Goal: Communication & Community: Ask a question

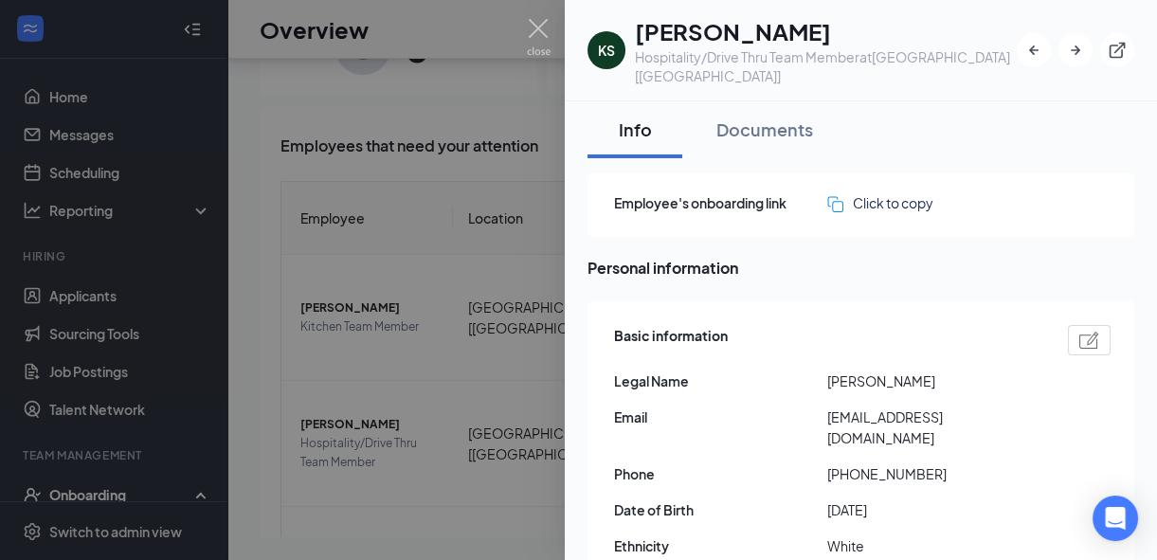
scroll to position [133, 0]
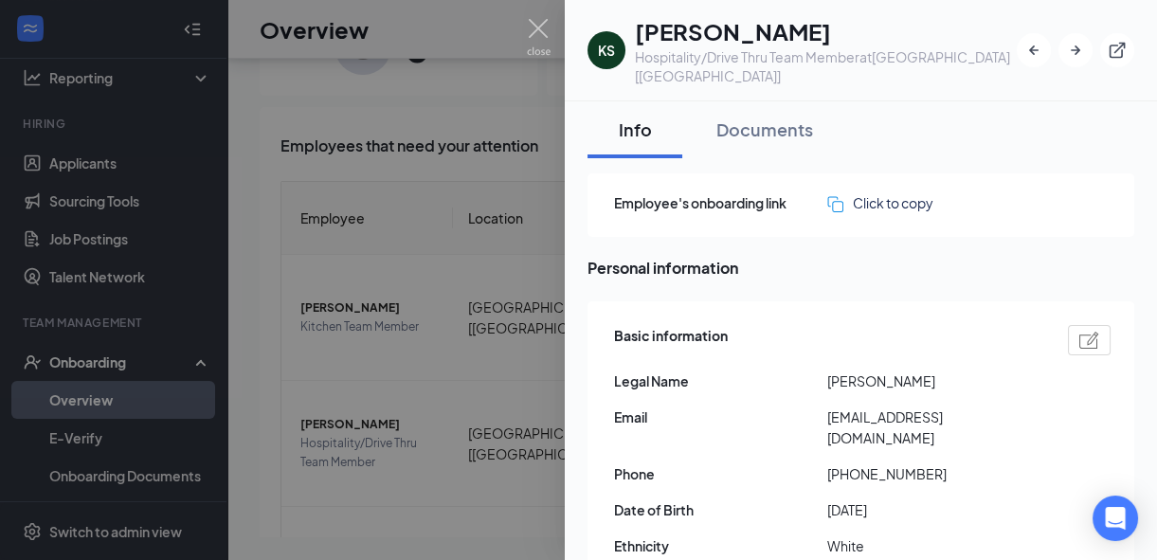
click at [1115, 518] on icon "Open Intercom Messenger" at bounding box center [1115, 518] width 20 height 23
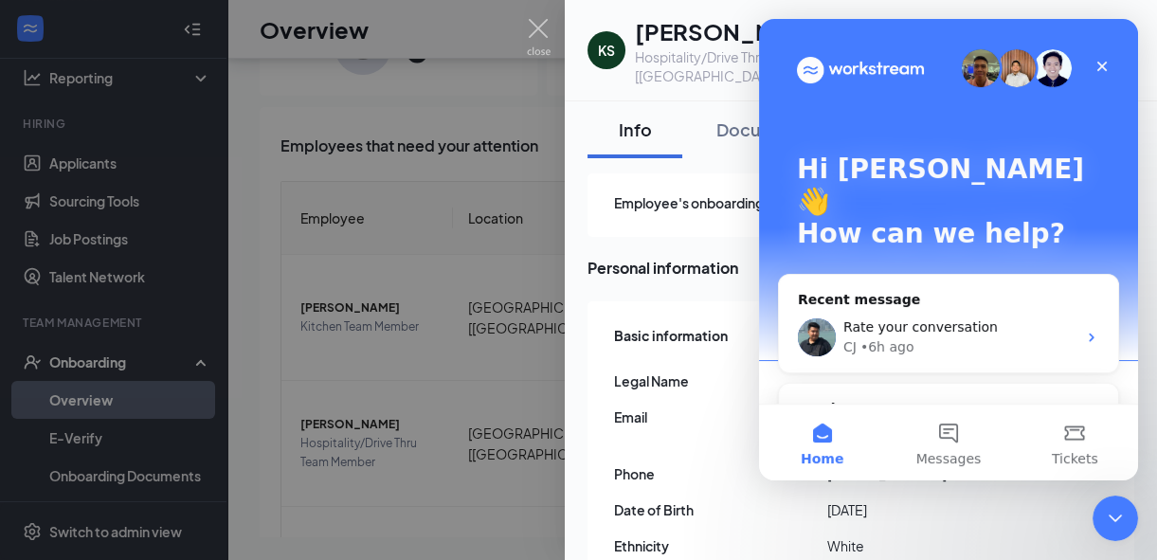
scroll to position [0, 0]
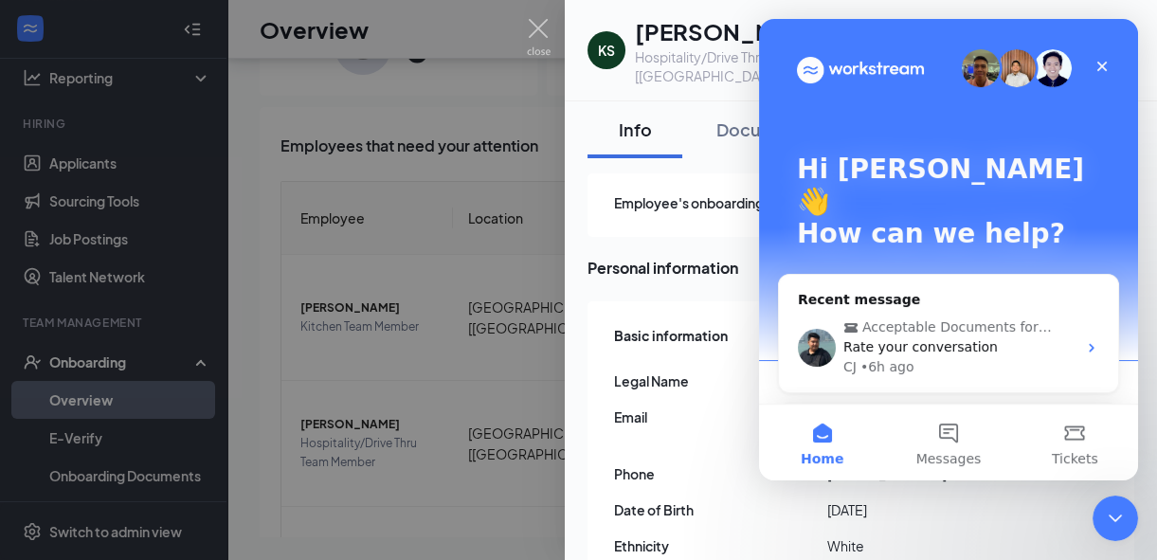
click at [948, 428] on button "Messages" at bounding box center [948, 442] width 126 height 76
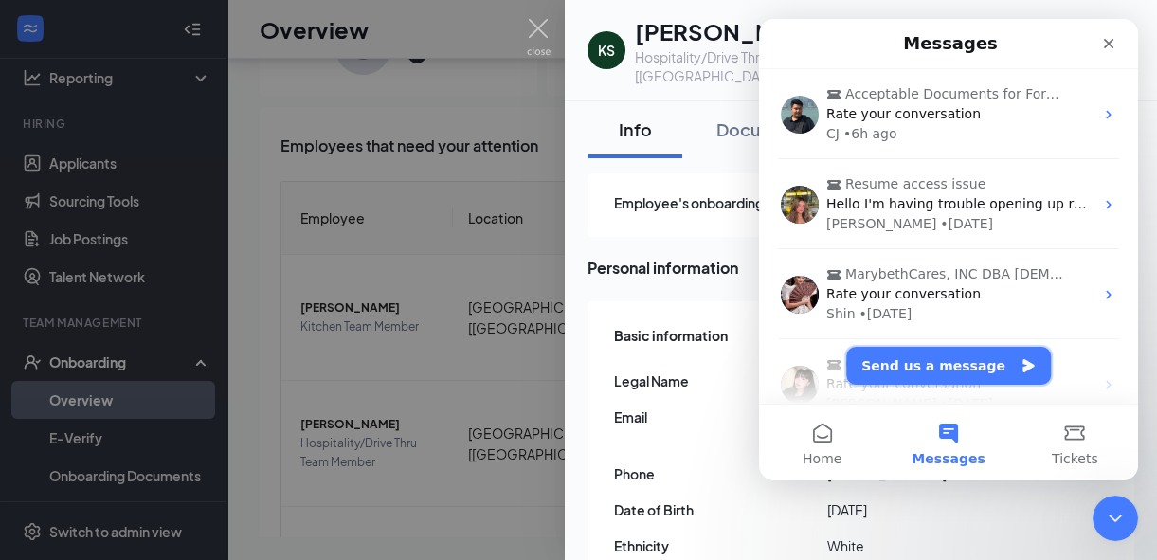
click at [978, 367] on button "Send us a message" at bounding box center [948, 366] width 205 height 38
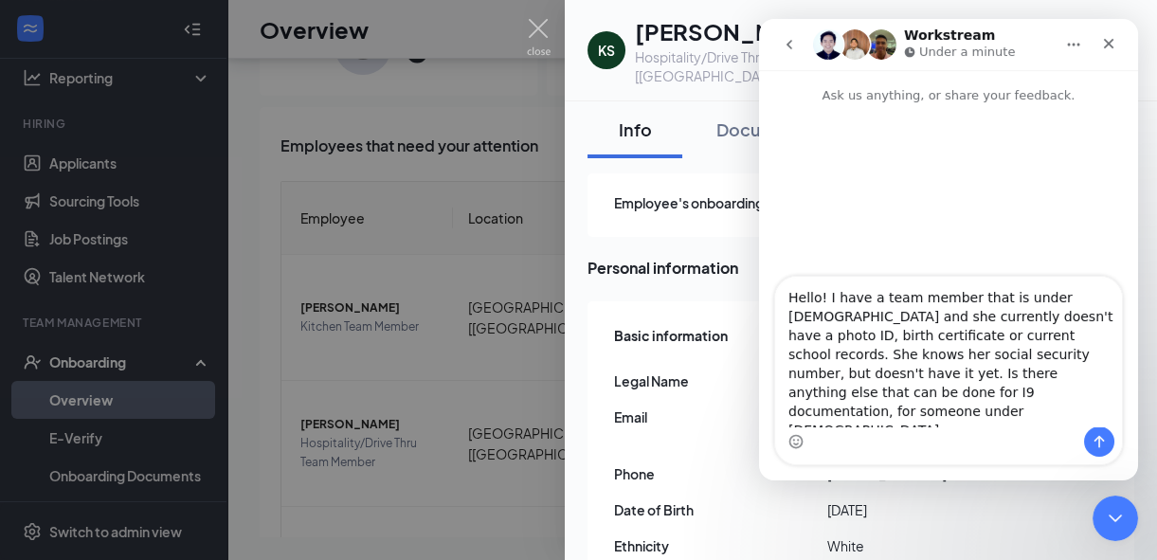
type textarea "Hello! I have a team member that is under [DEMOGRAPHIC_DATA] and she currently …"
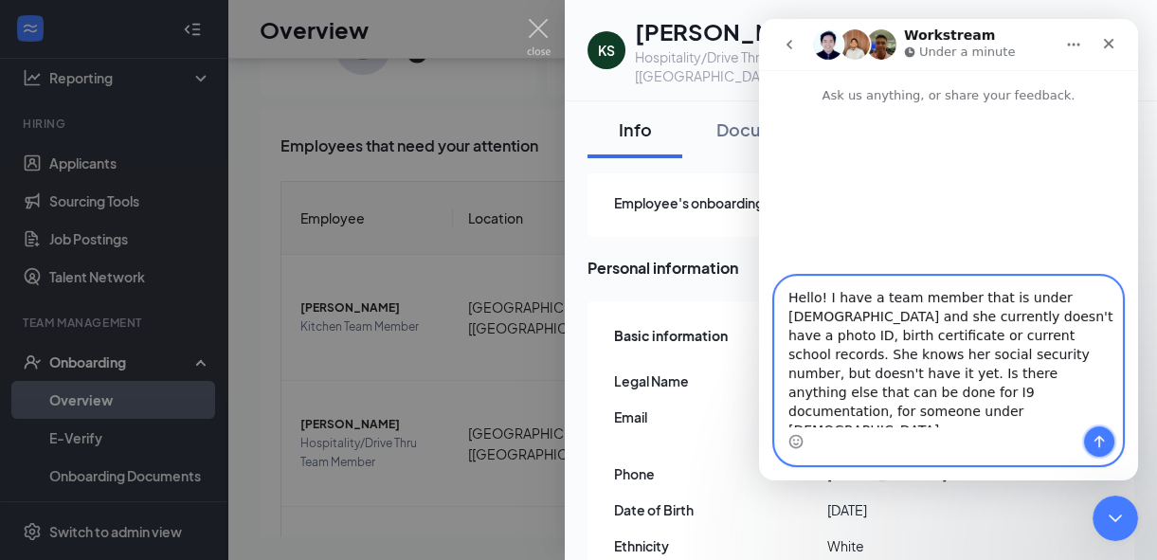
click at [1094, 444] on icon "Send a message…" at bounding box center [1098, 441] width 15 height 15
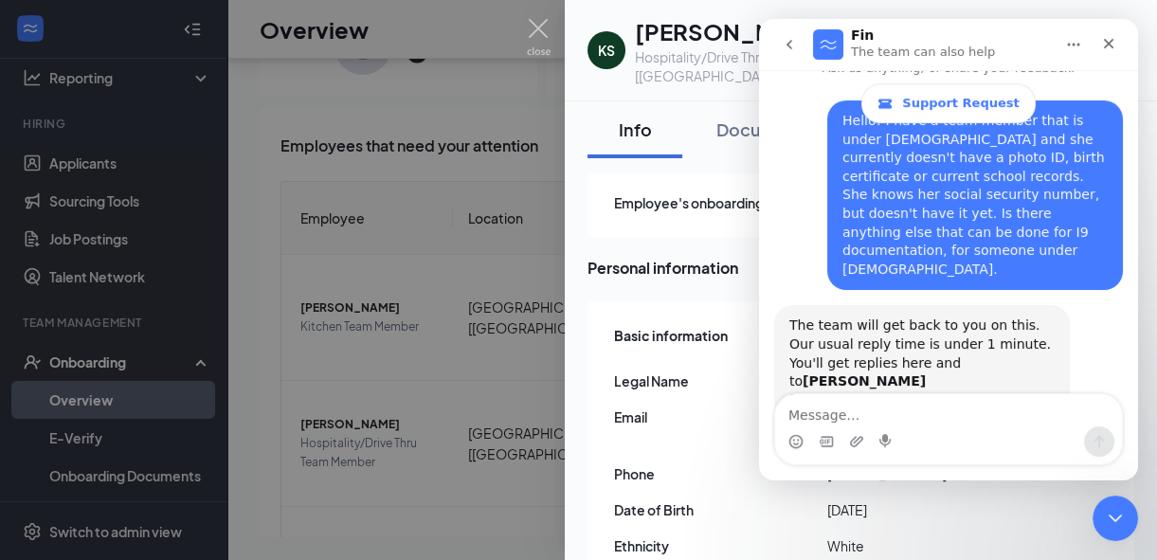
scroll to position [136, 0]
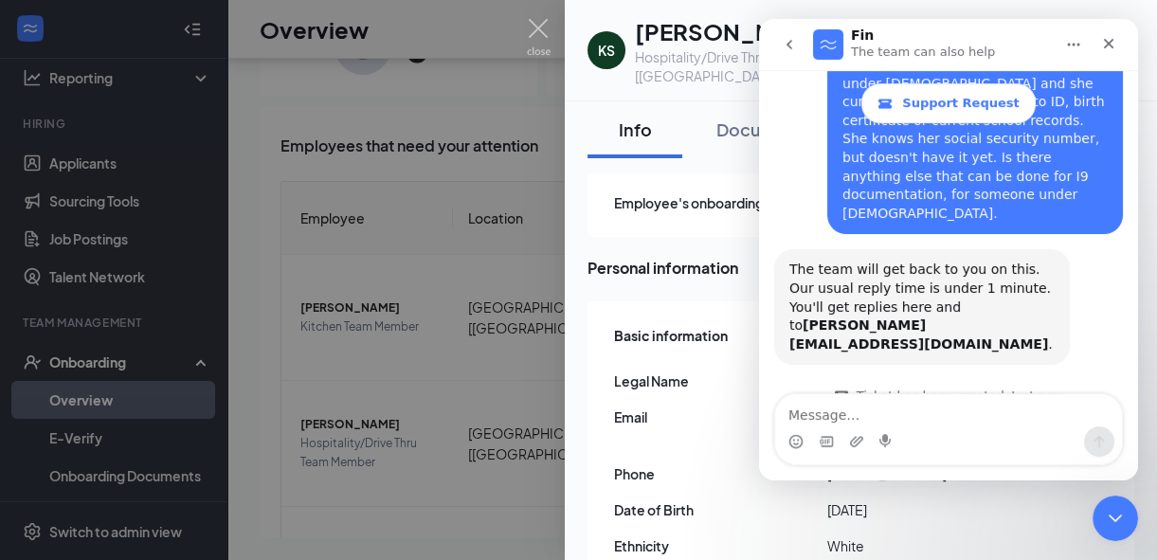
click at [785, 45] on icon "go back" at bounding box center [788, 44] width 15 height 15
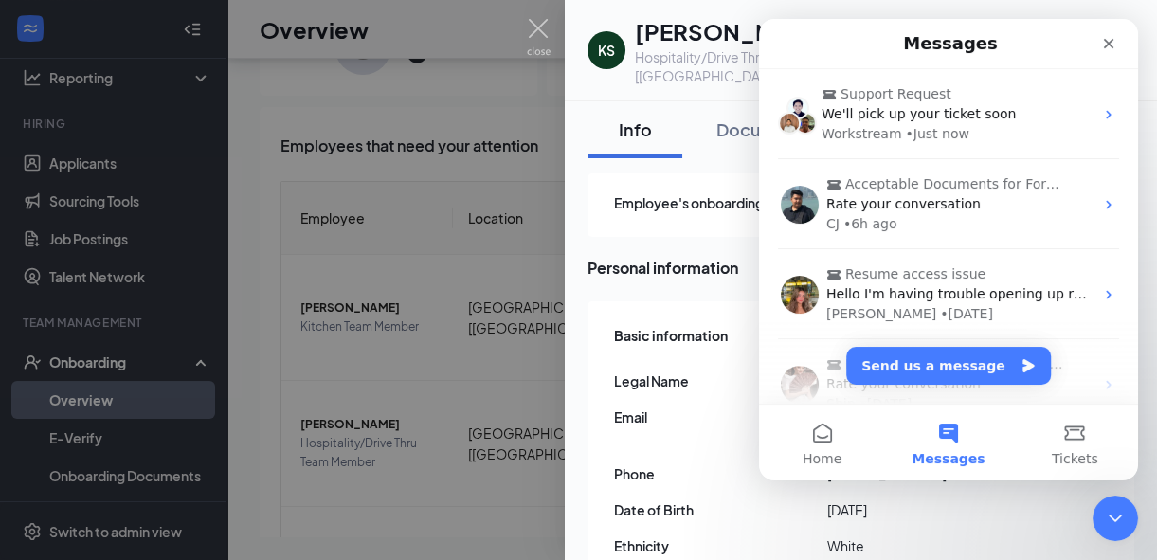
scroll to position [0, 0]
click at [1127, 524] on div "Close Intercom Messenger" at bounding box center [1114, 517] width 45 height 45
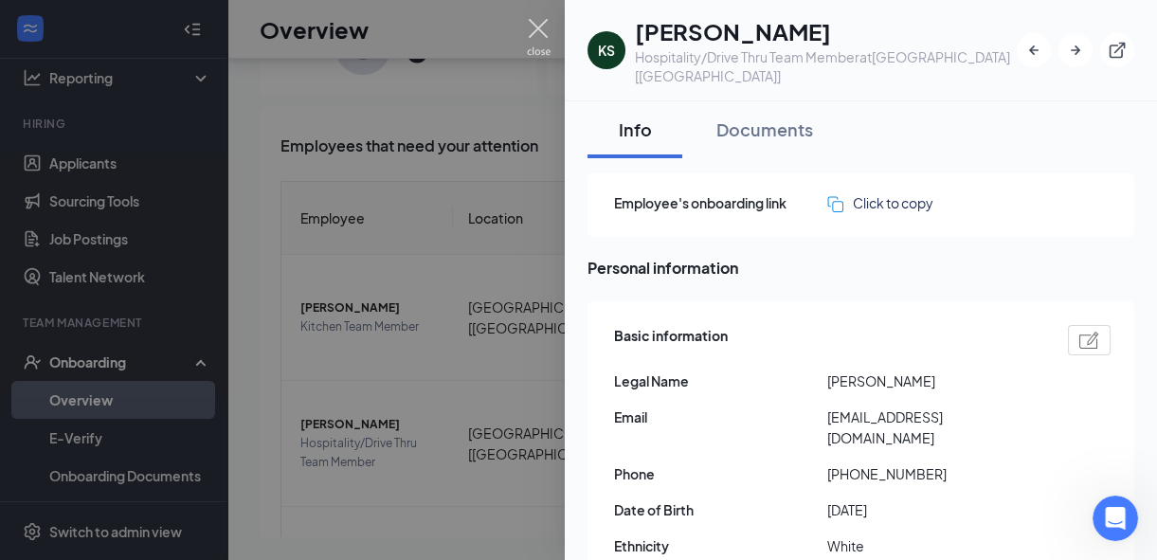
click at [538, 25] on img at bounding box center [539, 37] width 24 height 37
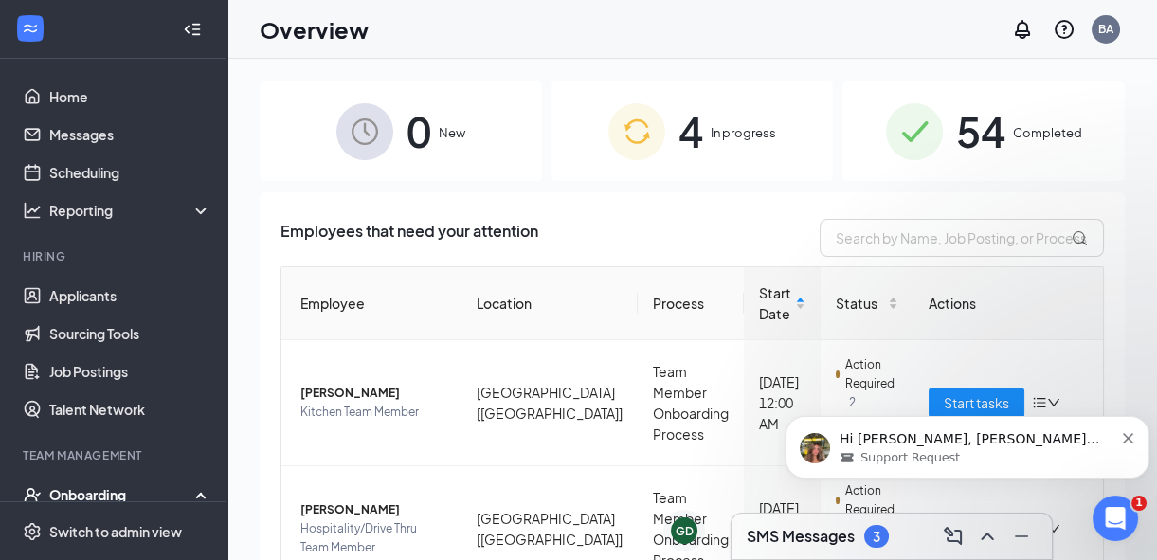
click at [986, 441] on p "Hi Betsy, Anne here from the Support Team. Thank you for reaching out to us. Le…" at bounding box center [976, 439] width 274 height 19
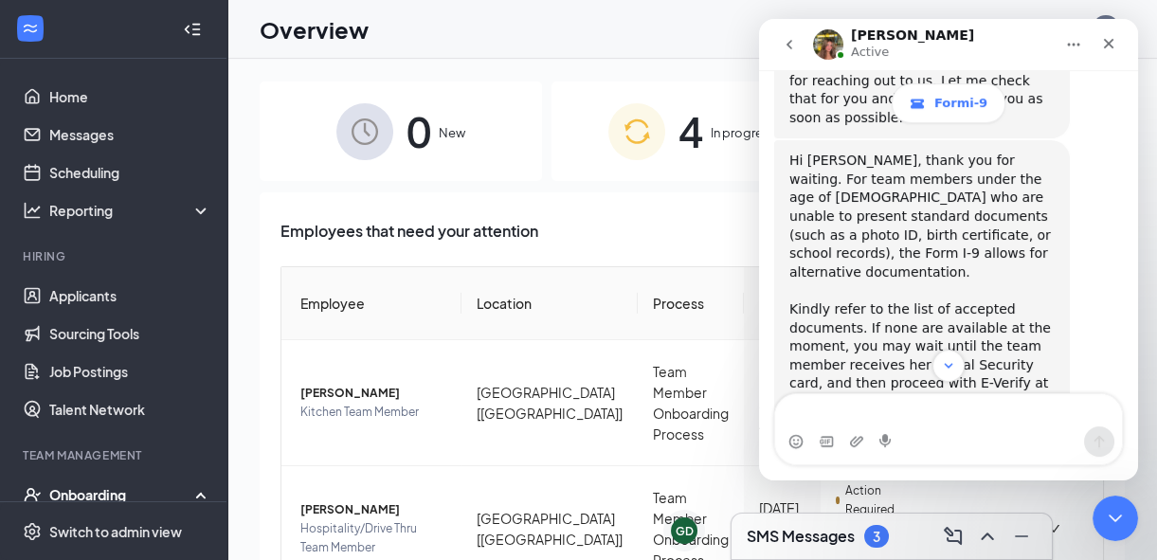
scroll to position [680, 0]
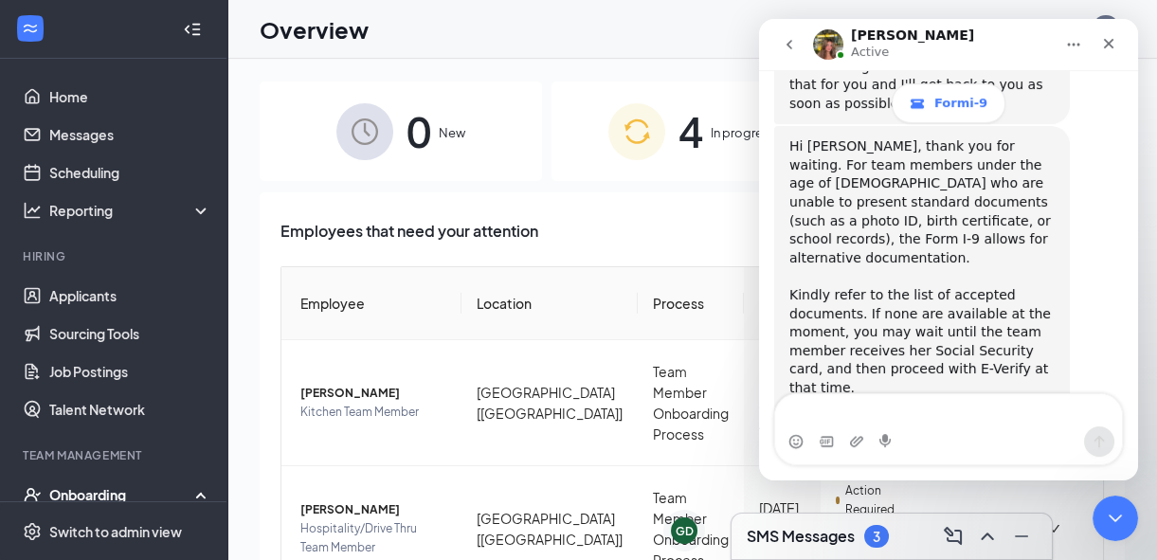
click at [972, 406] on textarea "Message…" at bounding box center [948, 410] width 347 height 32
type textarea "O"
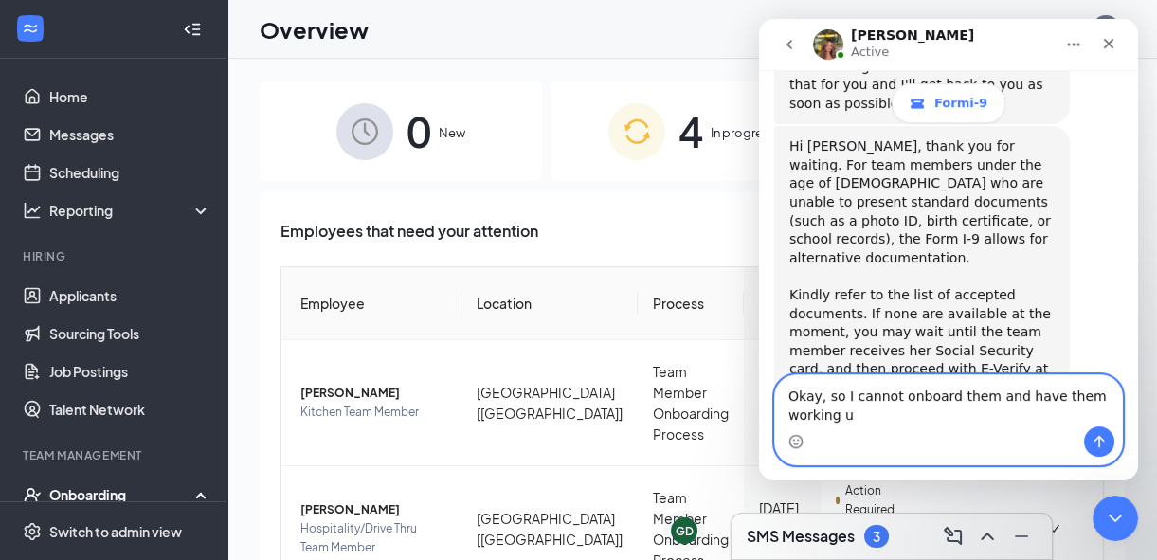
scroll to position [699, 0]
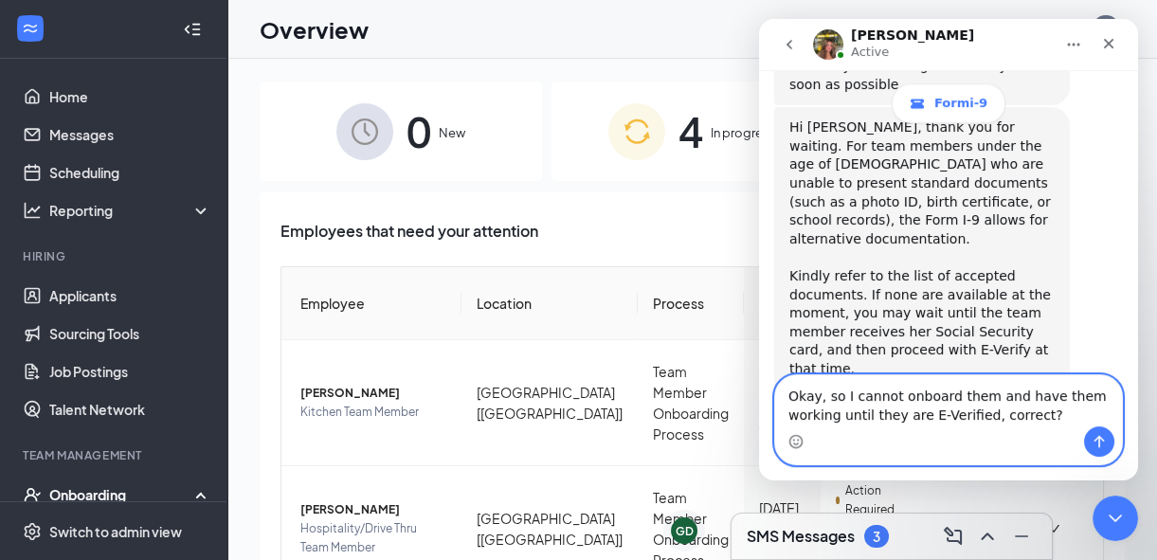
type textarea "Okay, so I cannot onboard them and have them working until they are E-Verified,…"
click at [1092, 437] on icon "Send a message…" at bounding box center [1098, 441] width 15 height 15
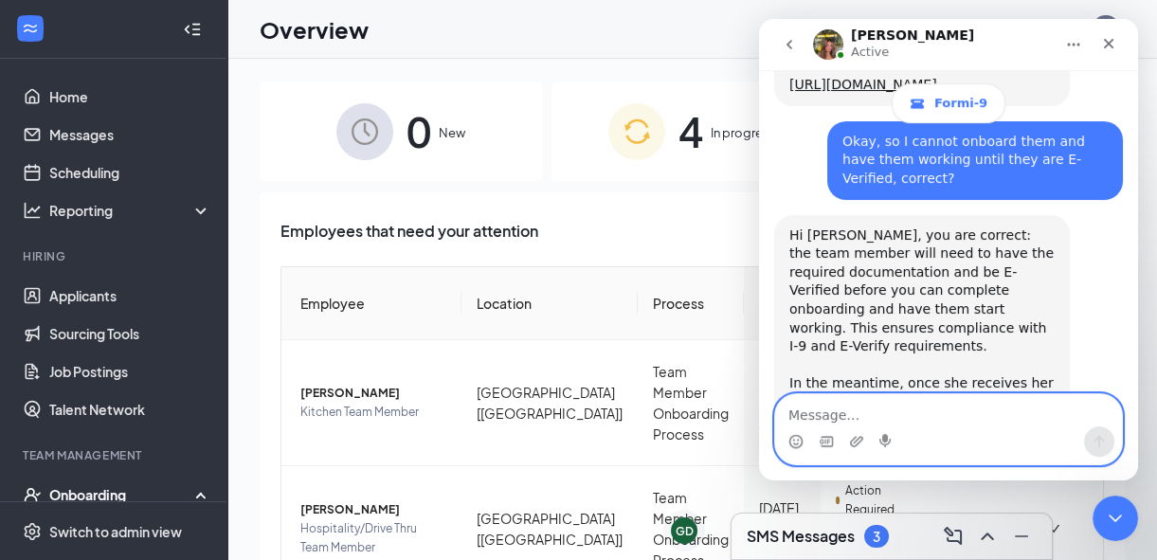
scroll to position [1033, 0]
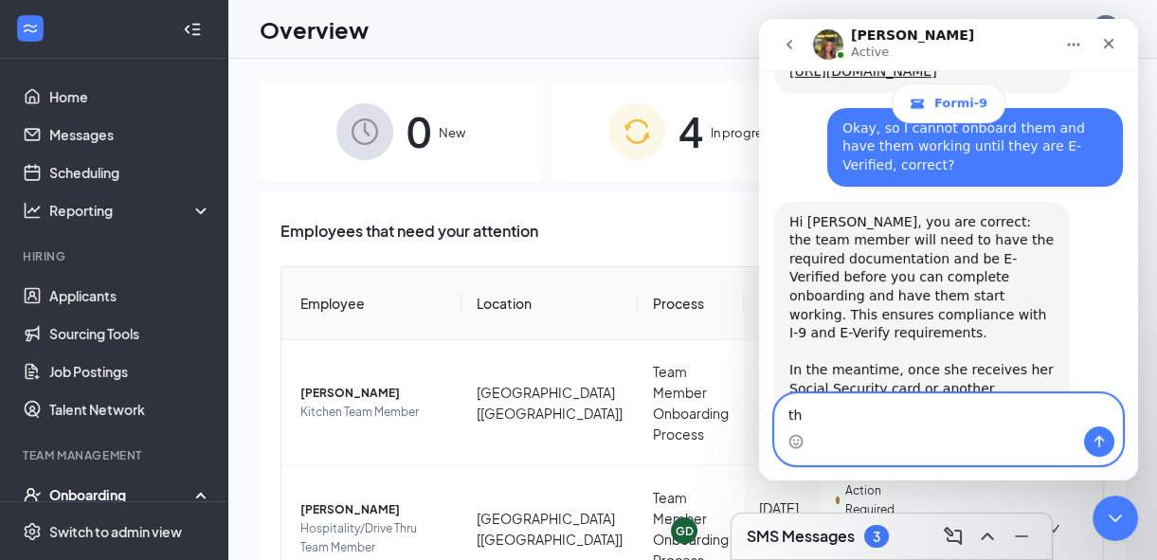
type textarea "t"
type textarea "No.that will do. Thank you so much!"
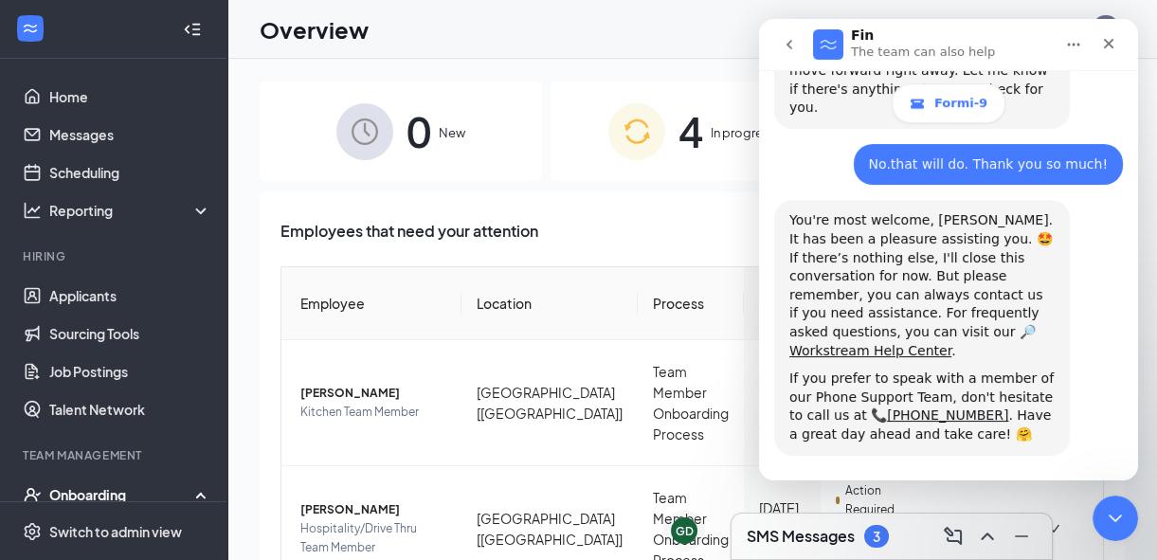
scroll to position [1447, 0]
